Goal: Navigation & Orientation: Go to known website

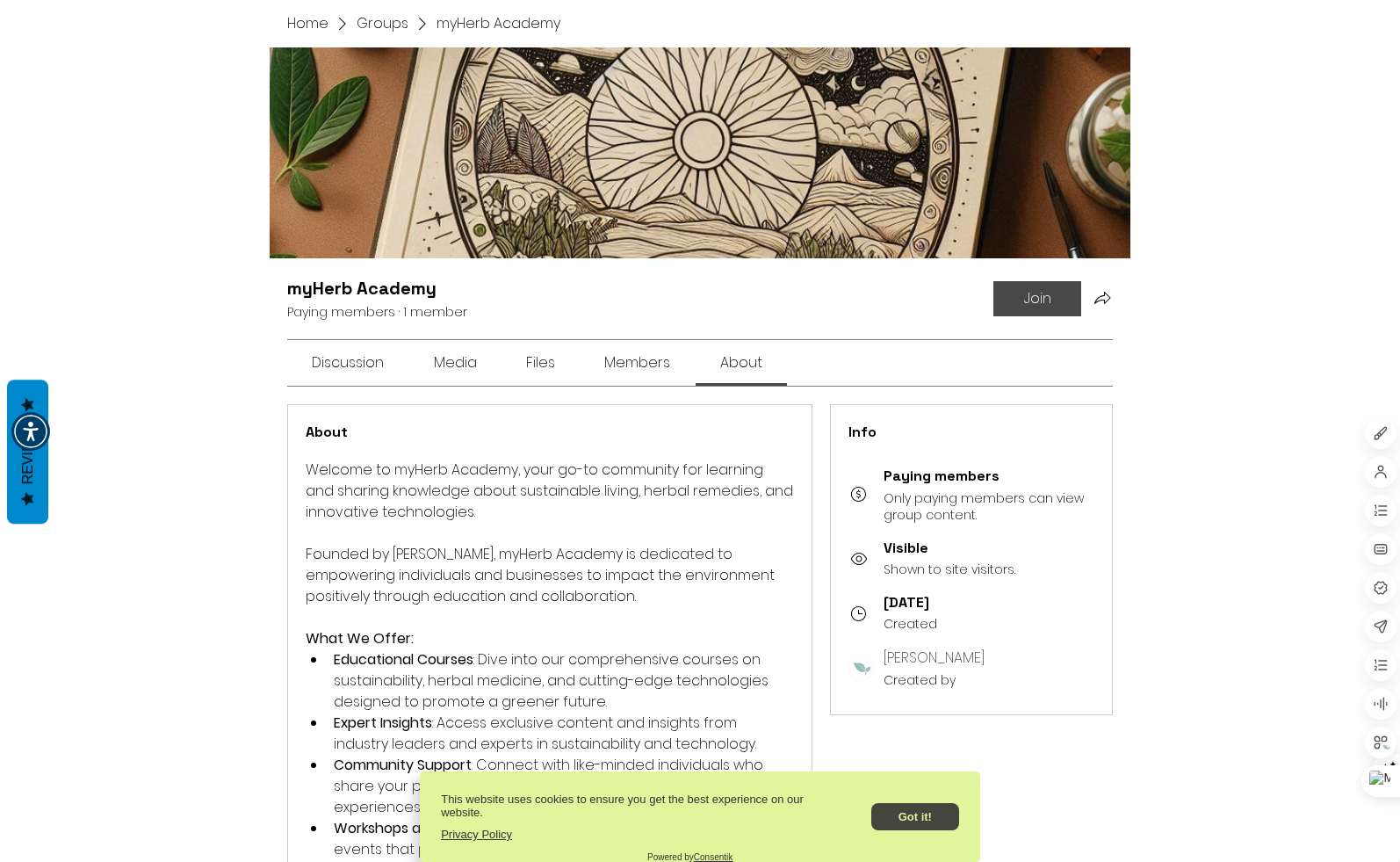
click at [916, 815] on button "Got it!" at bounding box center [915, 817] width 88 height 27
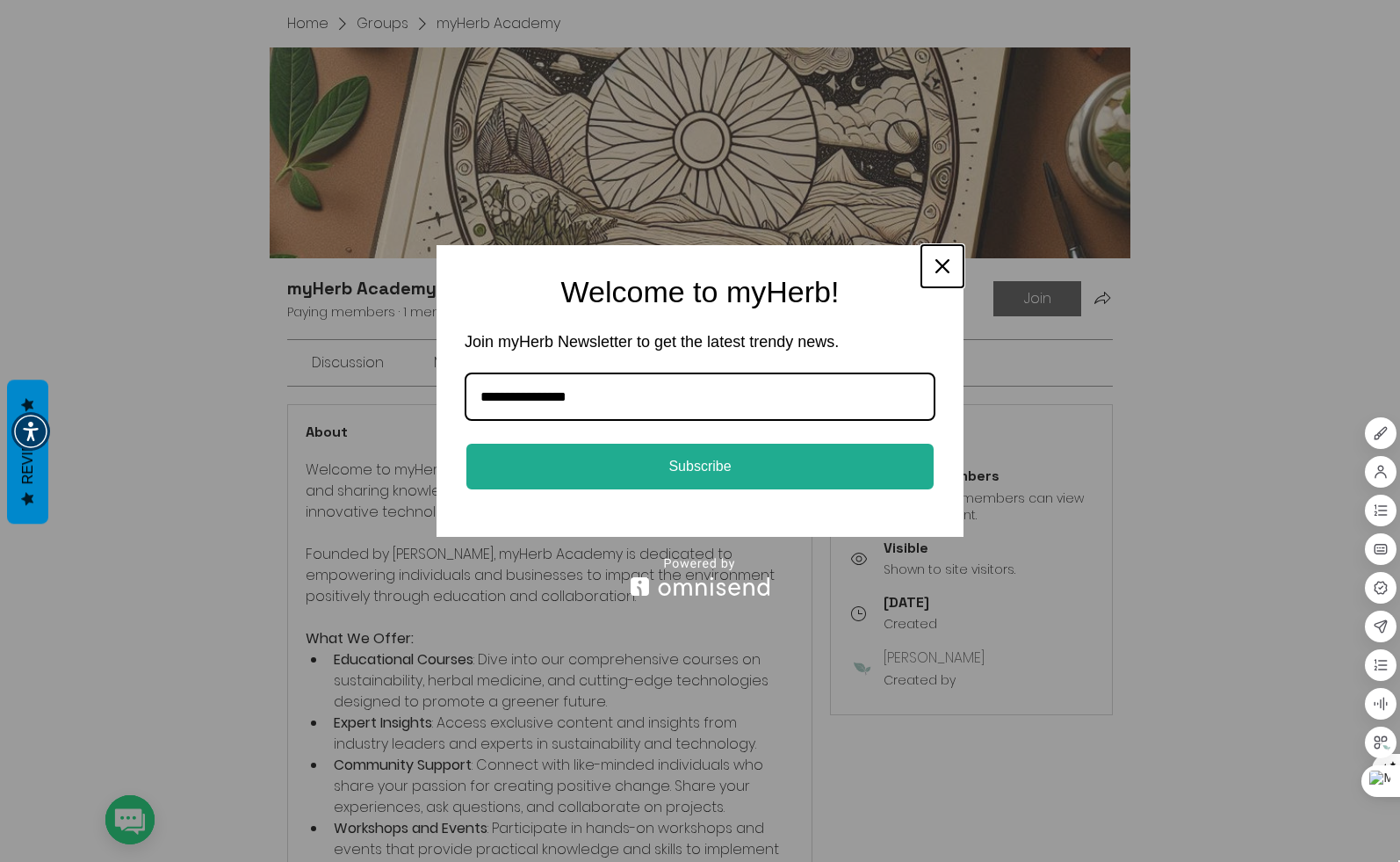
click at [934, 265] on div "Close" at bounding box center [942, 266] width 28 height 28
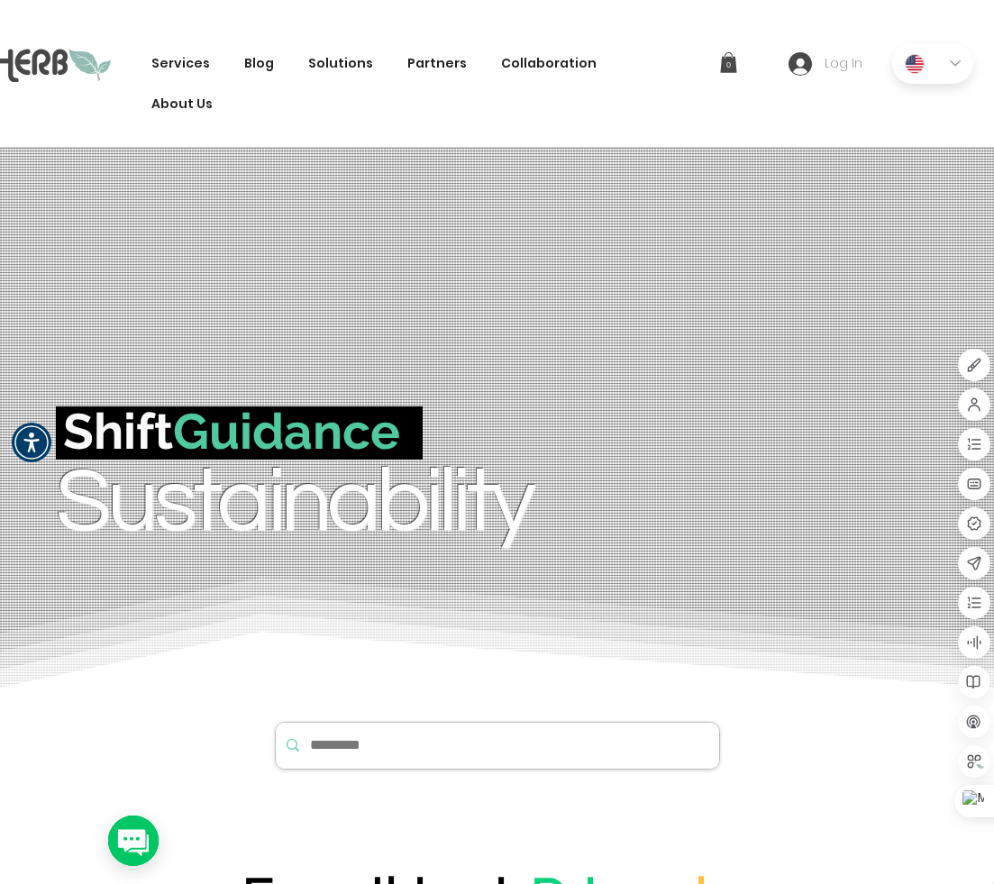
click at [827, 71] on span "Log In" at bounding box center [843, 64] width 50 height 18
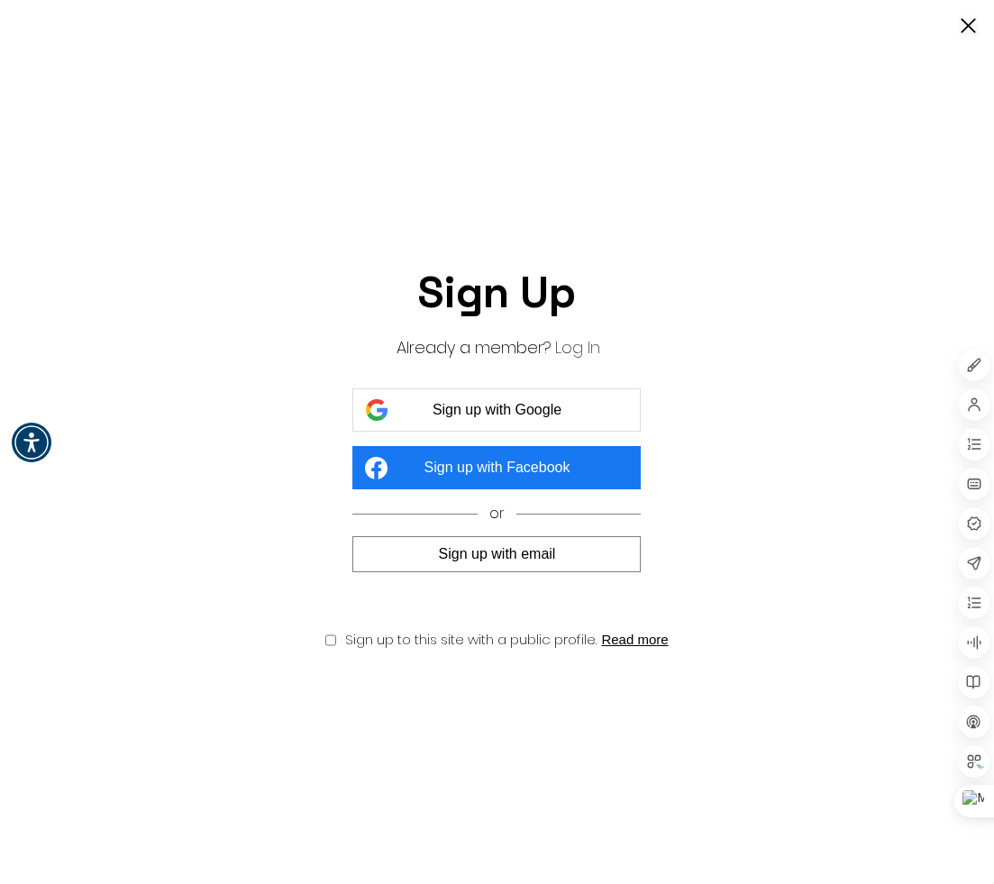
click at [574, 343] on button "Log In" at bounding box center [577, 347] width 45 height 23
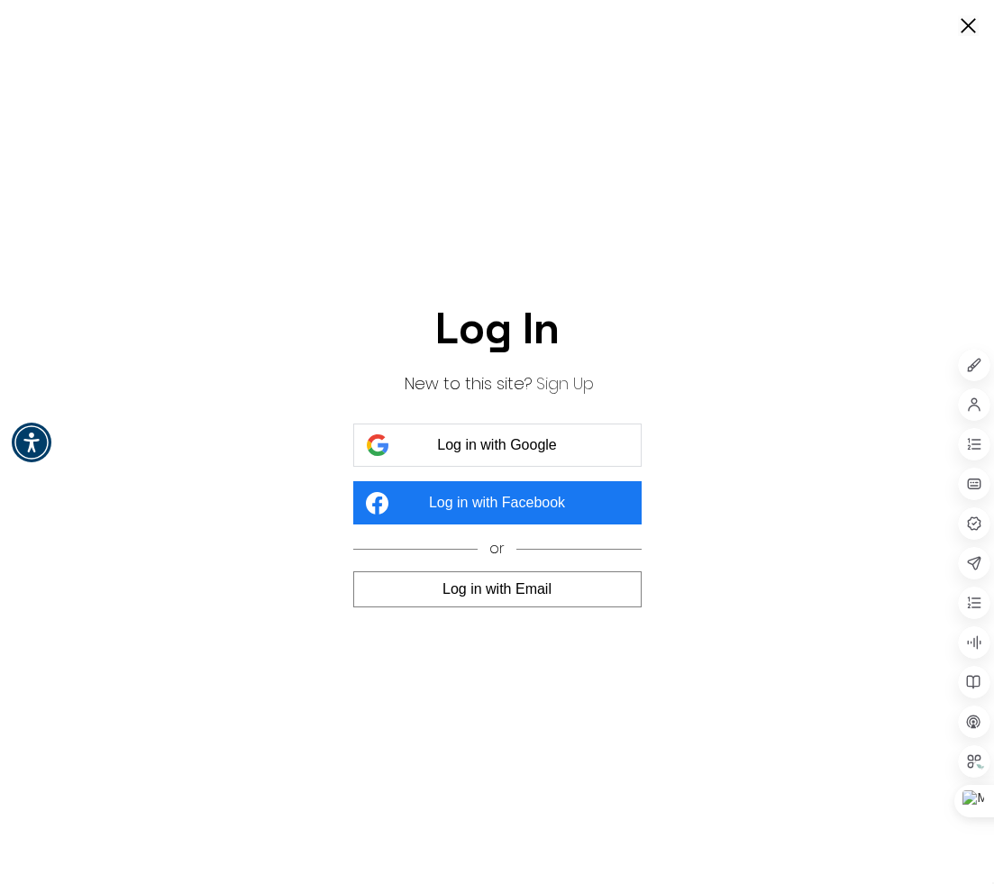
click at [541, 446] on span "Log in with Google" at bounding box center [497, 445] width 120 height 16
